Goal: Find specific page/section: Find specific page/section

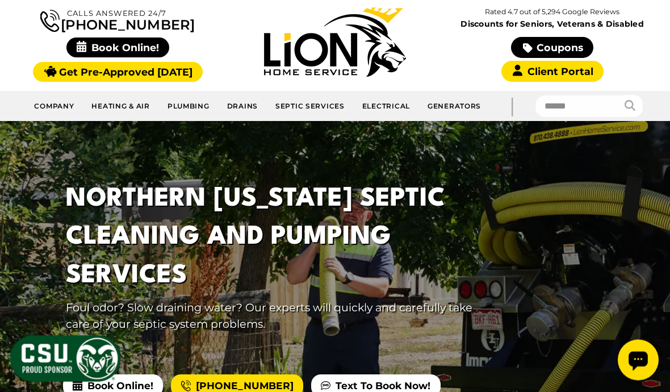
scroll to position [96, 0]
click at [321, 106] on link "Septic Services" at bounding box center [310, 105] width 87 height 21
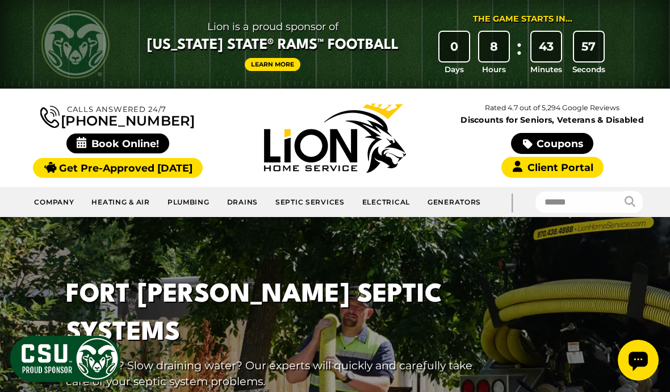
click at [320, 200] on link "Septic Services" at bounding box center [310, 201] width 87 height 21
click at [336, 195] on link "Septic Services" at bounding box center [310, 201] width 87 height 21
click at [301, 198] on link "Septic Services" at bounding box center [310, 201] width 87 height 21
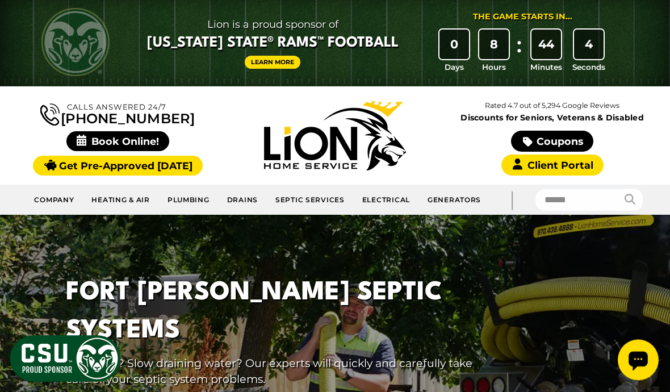
scroll to position [2, 0]
click at [305, 20] on link "Pumping and Cleaning" at bounding box center [341, 20] width 148 height 0
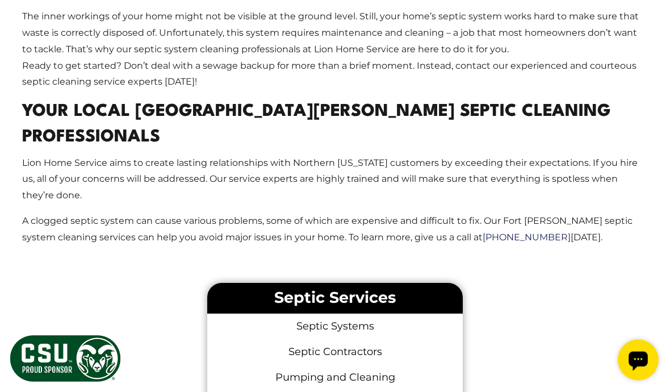
scroll to position [1374, 0]
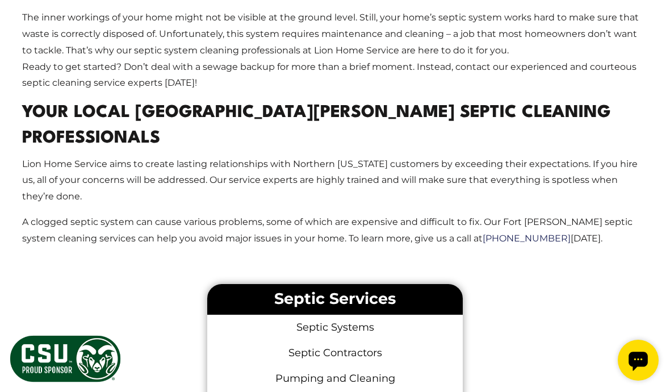
click at [293, 366] on link "Pumping and Cleaning" at bounding box center [335, 379] width 256 height 26
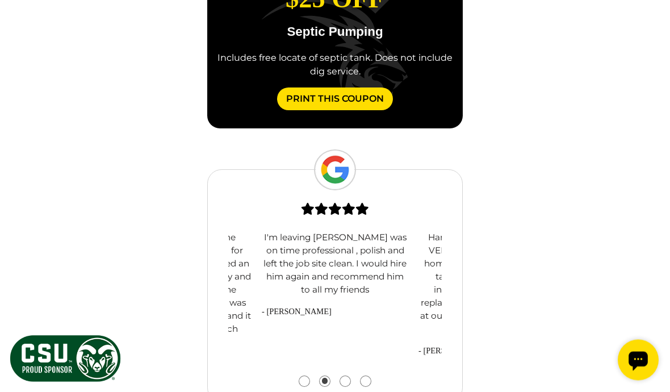
scroll to position [1871, 0]
